Goal: Transaction & Acquisition: Purchase product/service

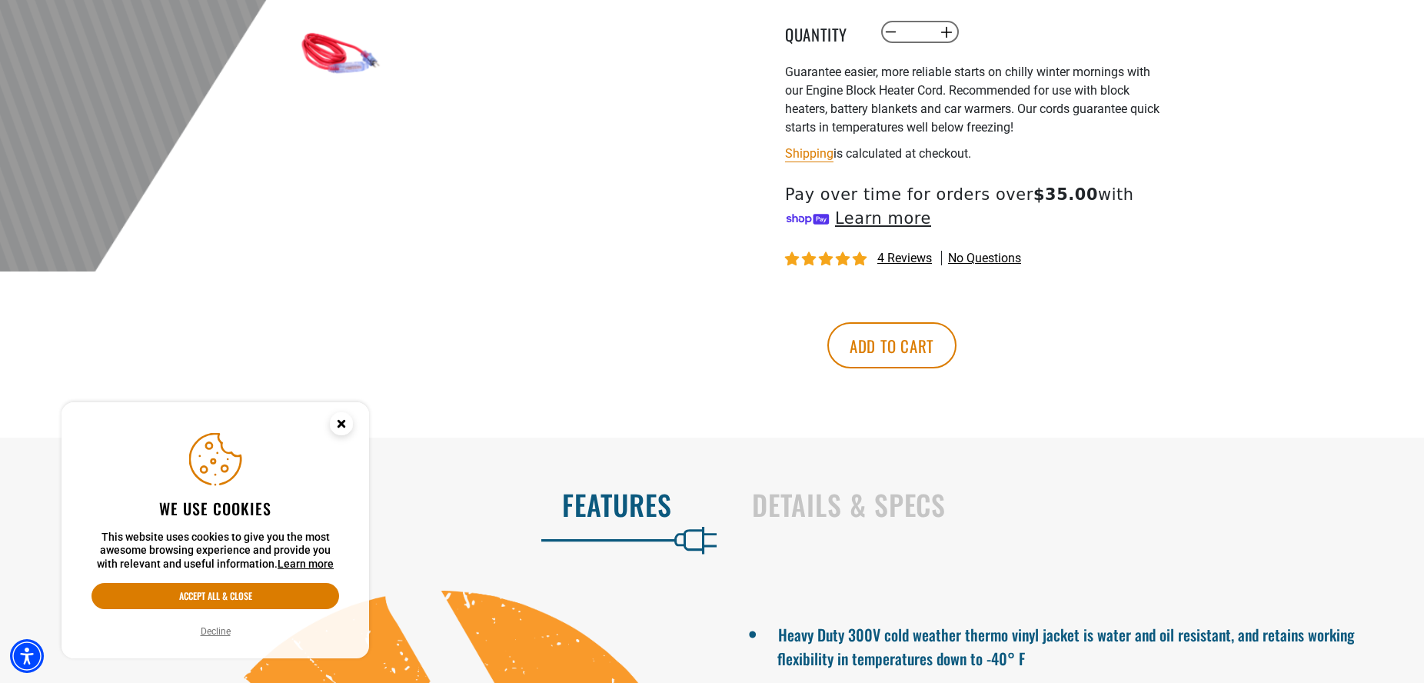
scroll to position [627, 0]
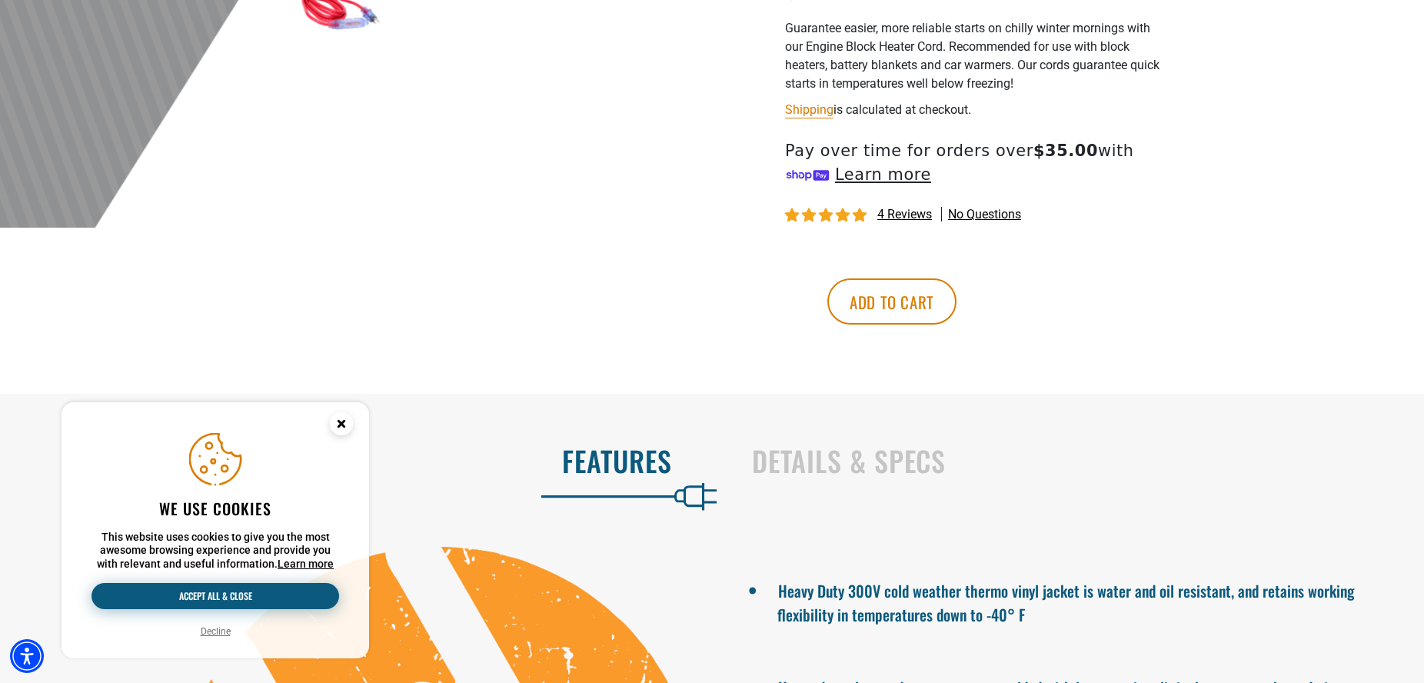
click at [238, 595] on button "Accept all & close" at bounding box center [215, 596] width 248 height 26
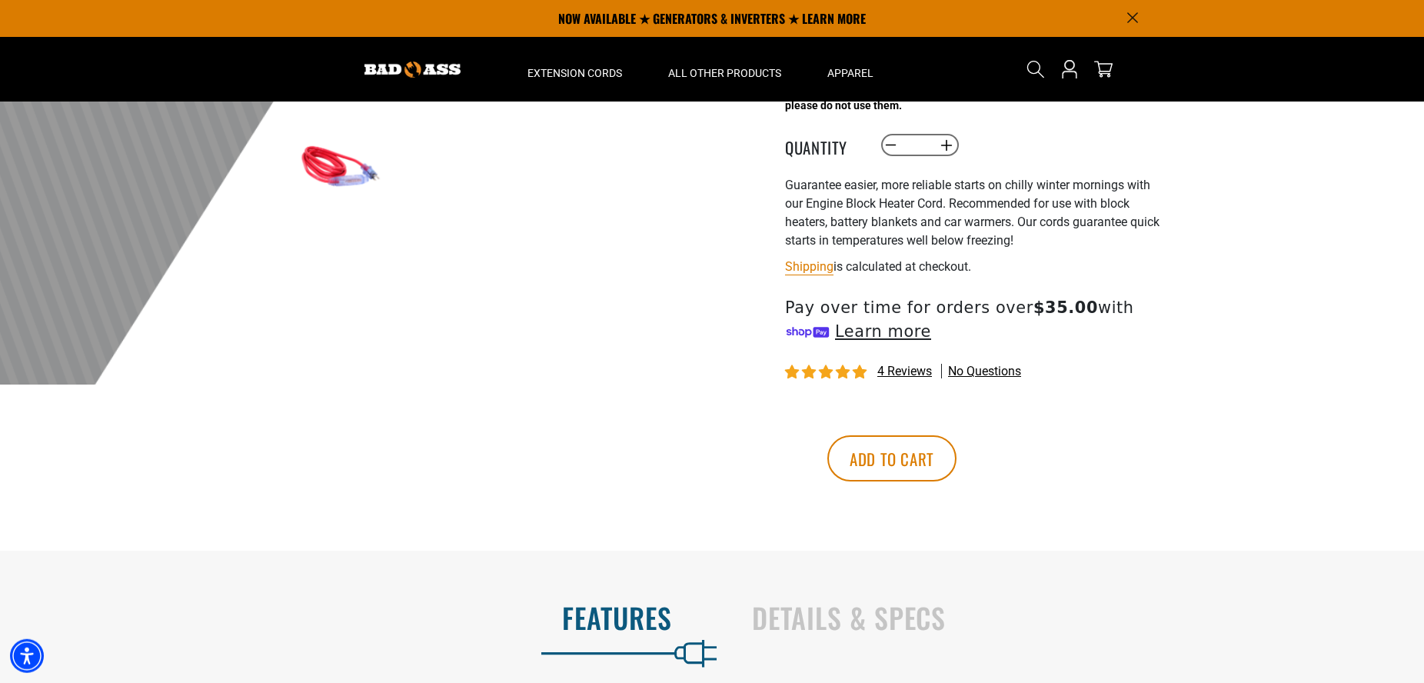
scroll to position [392, 0]
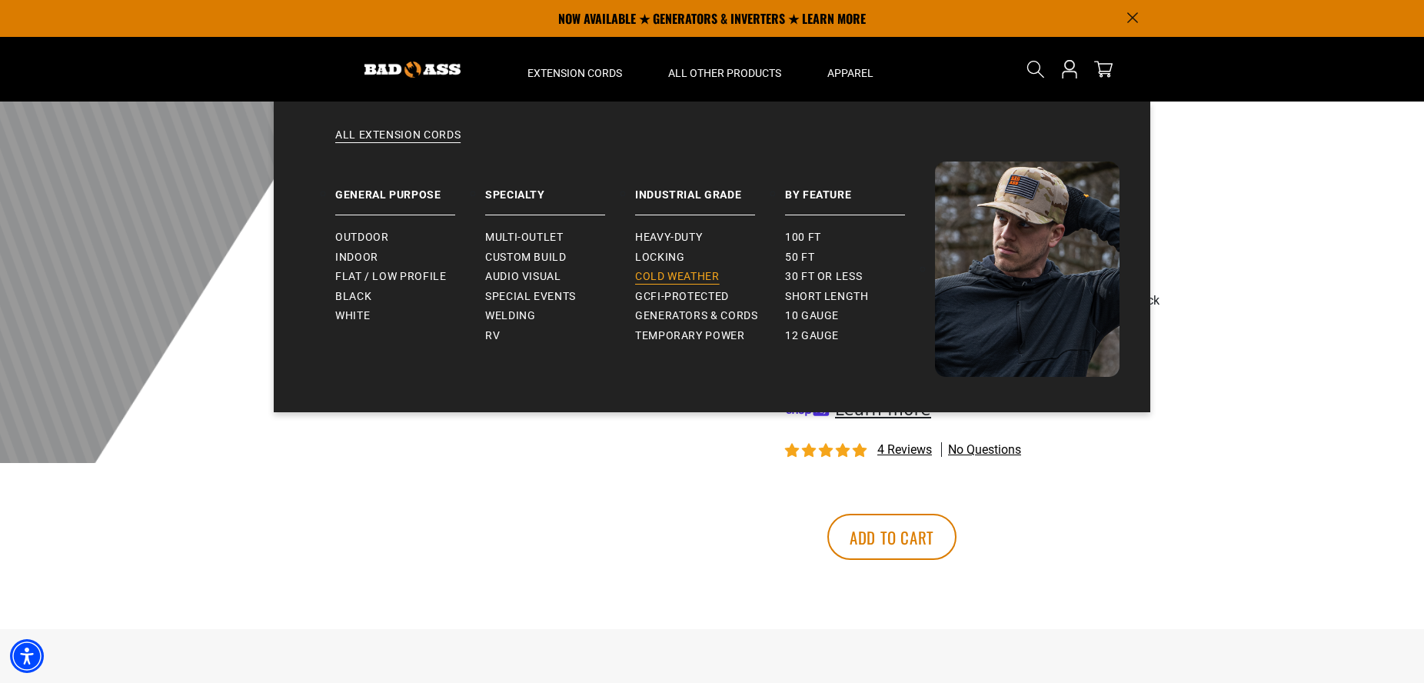
click at [661, 278] on span "Cold Weather" at bounding box center [677, 277] width 85 height 14
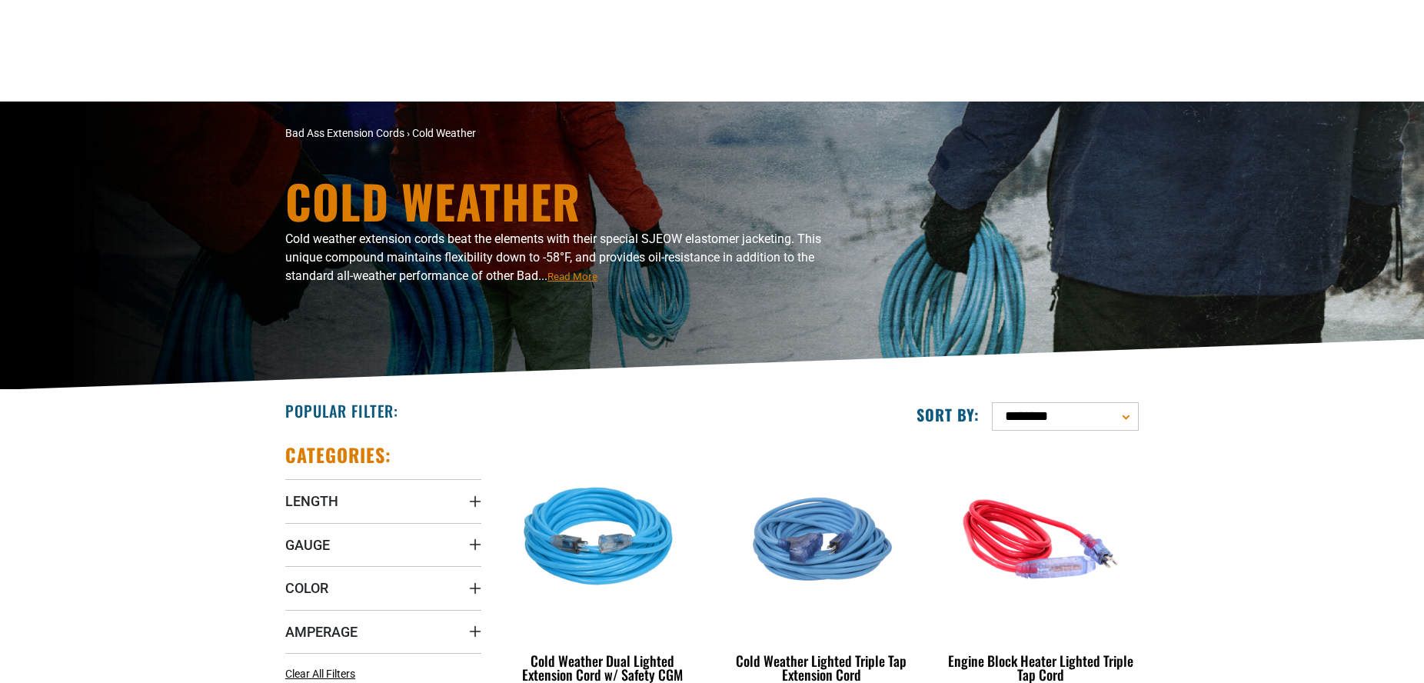
scroll to position [235, 0]
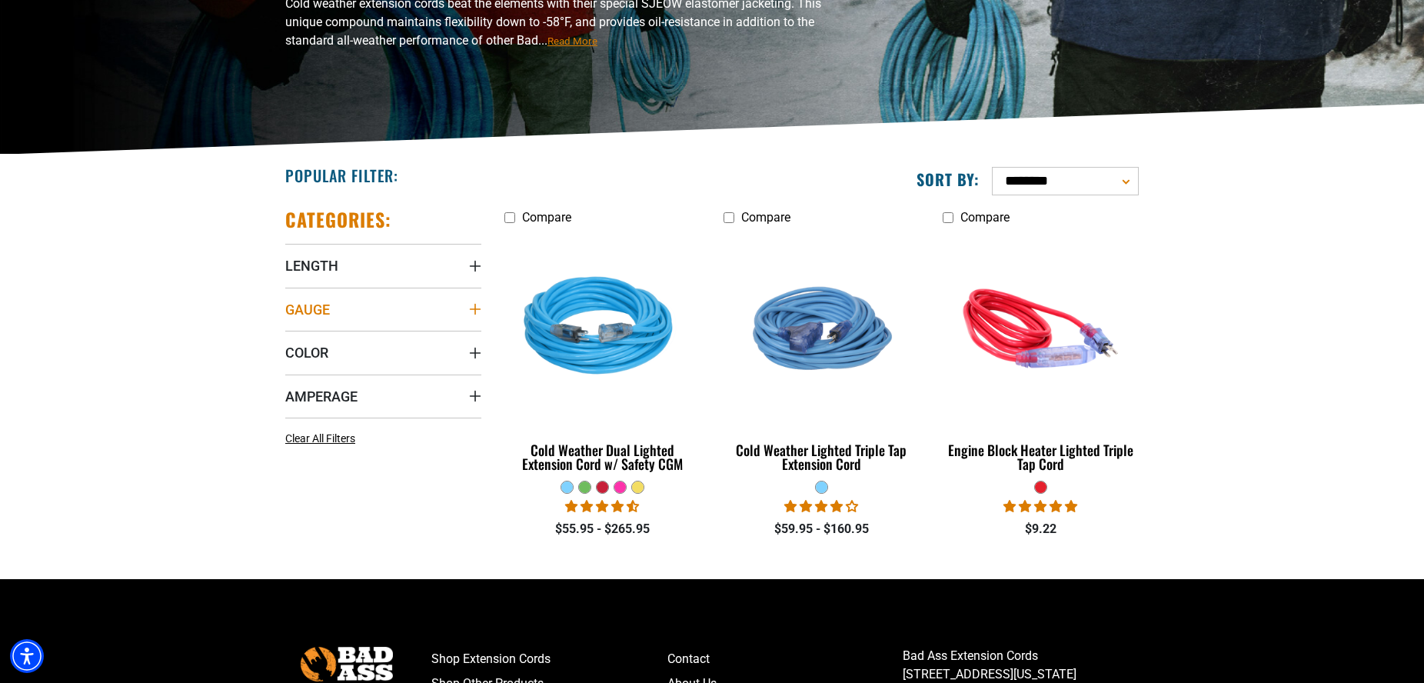
click at [474, 307] on icon "Gauge" at bounding box center [475, 309] width 12 height 12
click at [287, 370] on icon at bounding box center [291, 367] width 12 height 20
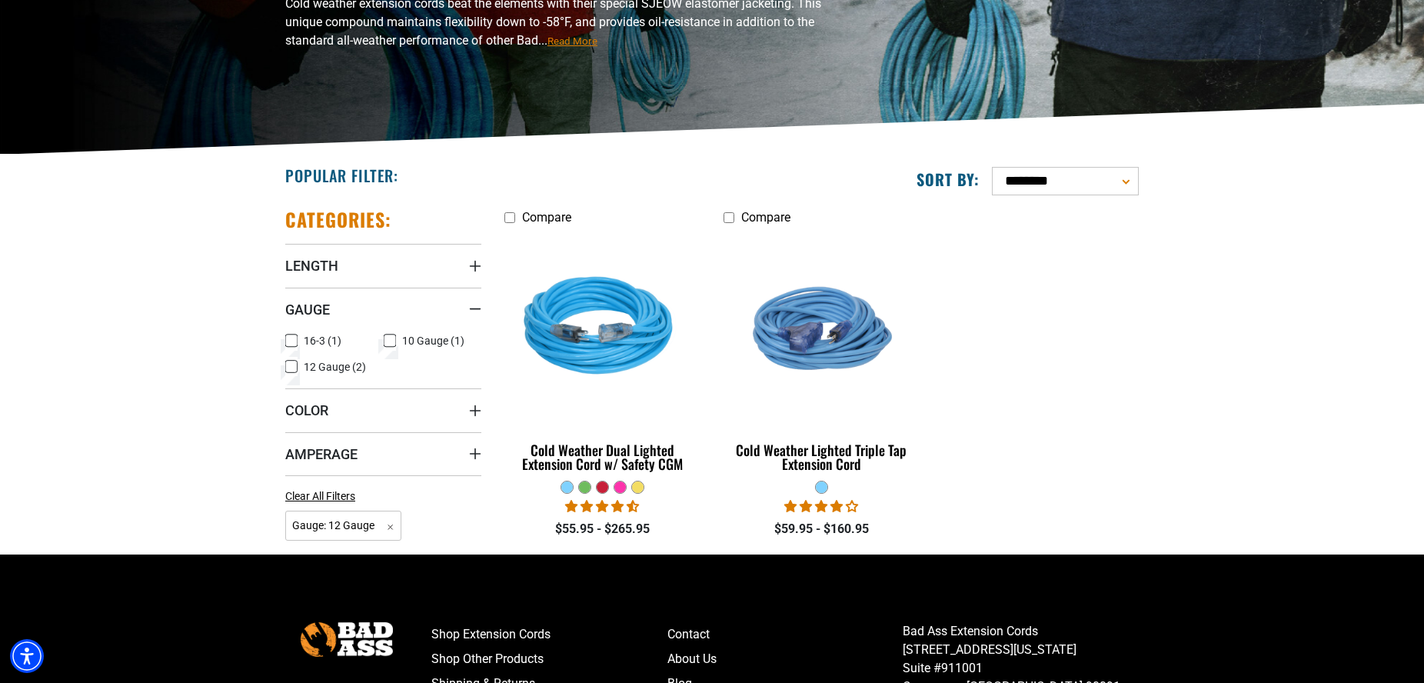
click at [292, 337] on icon at bounding box center [291, 341] width 12 height 20
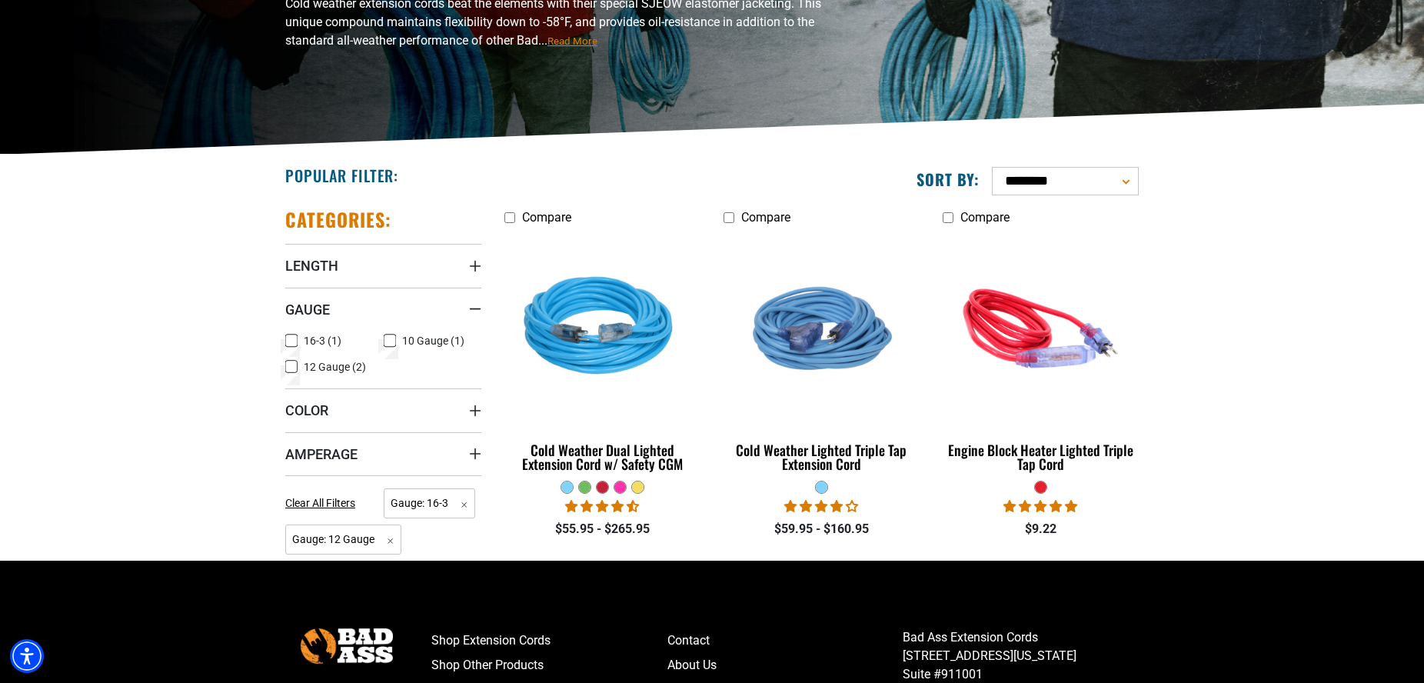
click at [400, 338] on label "10 Gauge (1) 10 Gauge (1 product)" at bounding box center [433, 341] width 98 height 20
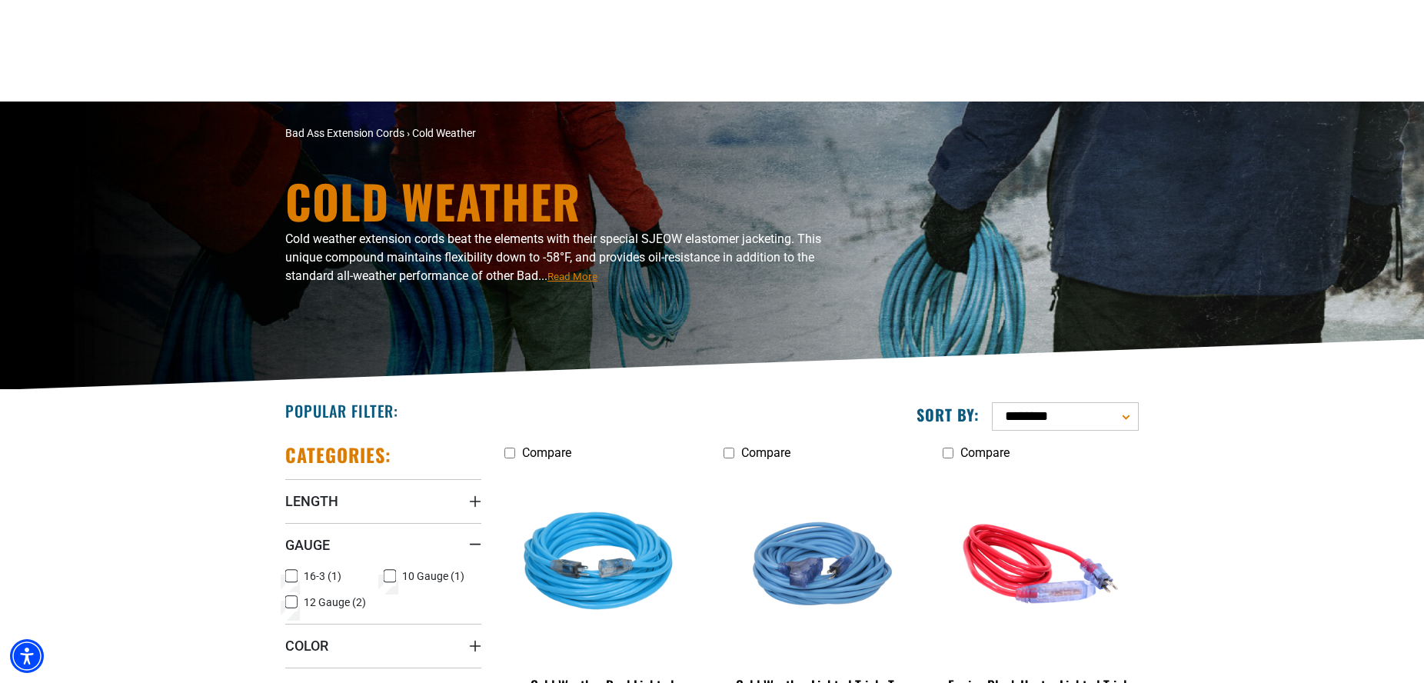
scroll to position [235, 0]
